Goal: Find specific page/section: Find specific page/section

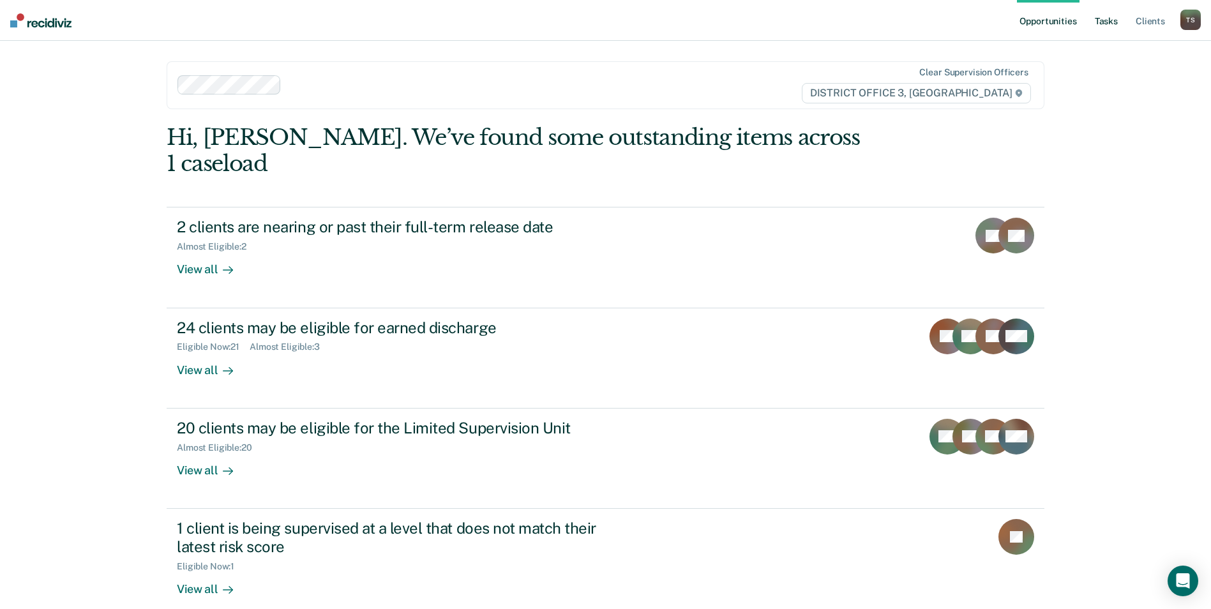
click at [1109, 18] on link "Tasks" at bounding box center [1106, 20] width 28 height 41
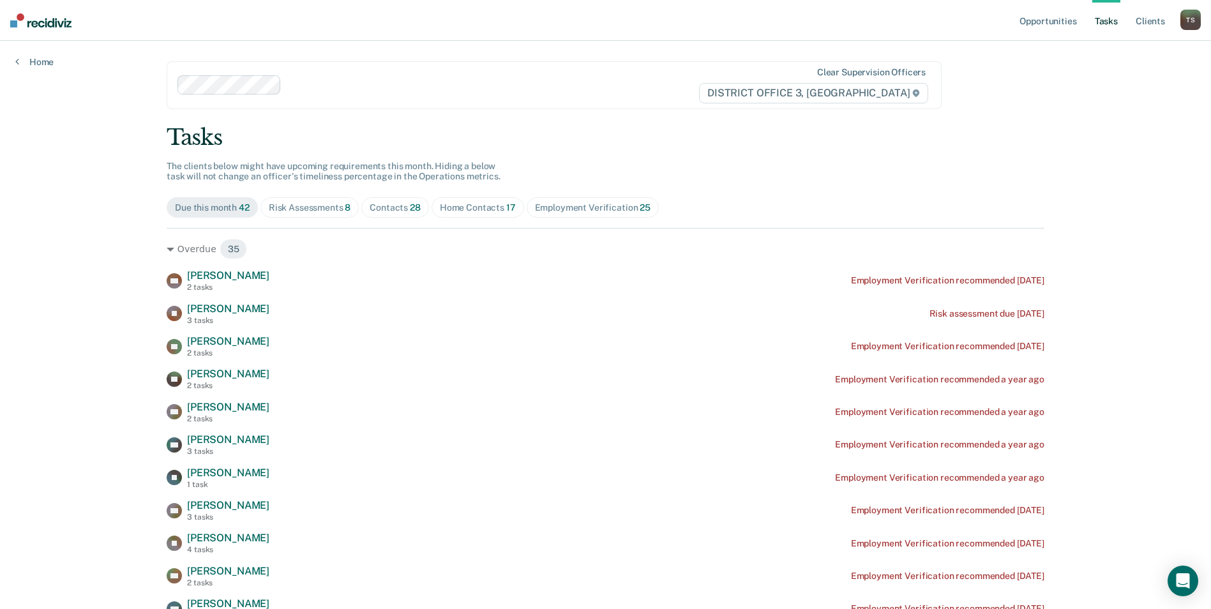
click at [389, 207] on div "Contacts 28" at bounding box center [395, 207] width 51 height 11
